Goal: Find specific page/section: Find specific page/section

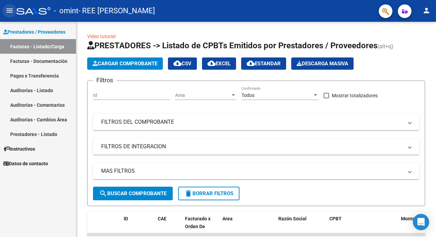
click at [11, 11] on mat-icon "menu" at bounding box center [9, 10] width 8 height 8
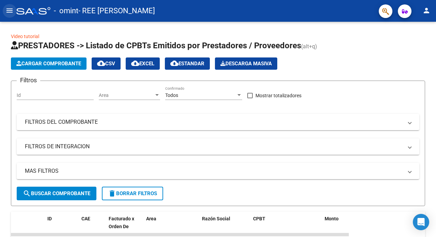
click at [11, 11] on mat-icon "menu" at bounding box center [9, 10] width 8 height 8
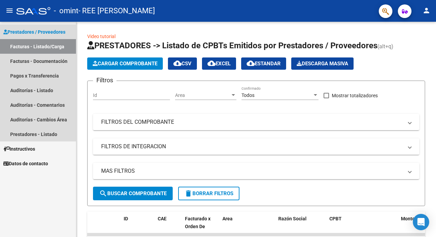
click at [60, 29] on span "Prestadores / Proveedores" at bounding box center [34, 31] width 62 height 7
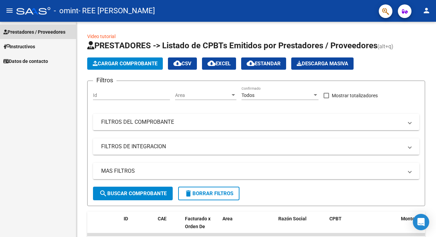
click at [60, 29] on span "Prestadores / Proveedores" at bounding box center [34, 31] width 62 height 7
